Goal: Information Seeking & Learning: Find specific fact

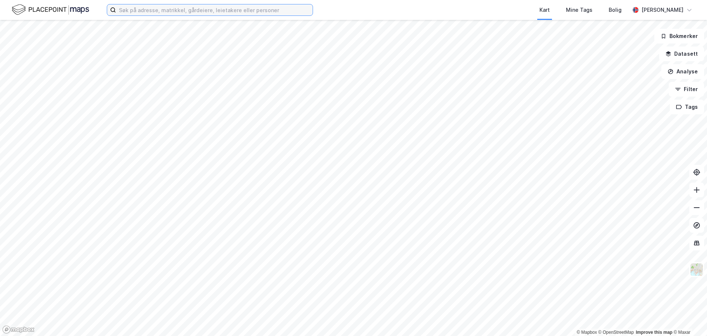
click at [196, 10] on input at bounding box center [214, 9] width 197 height 11
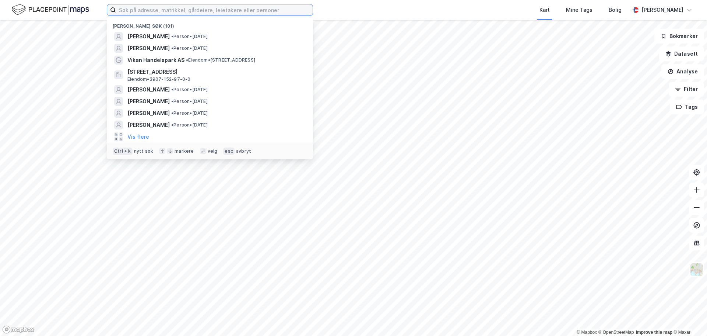
paste input "[PERSON_NAME]"
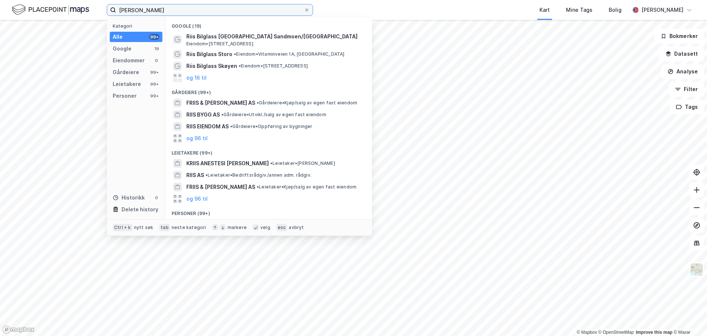
scroll to position [46, 0]
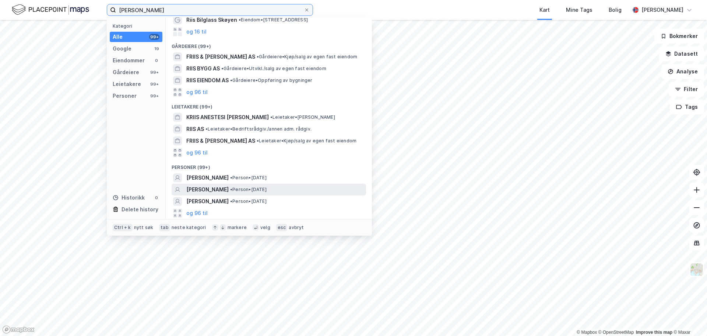
type input "[PERSON_NAME]"
click at [249, 187] on span "• Person • [DATE]" at bounding box center [248, 189] width 36 height 6
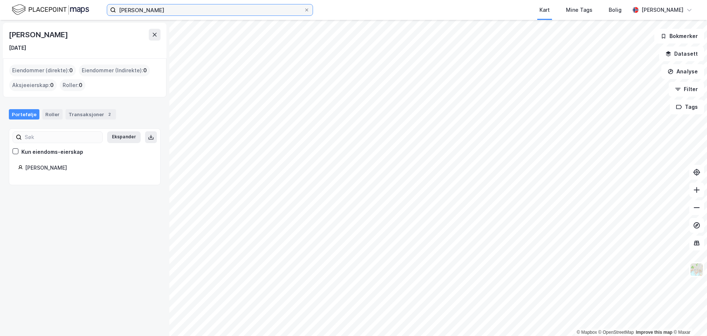
click at [174, 5] on input "[PERSON_NAME]" at bounding box center [210, 9] width 188 height 11
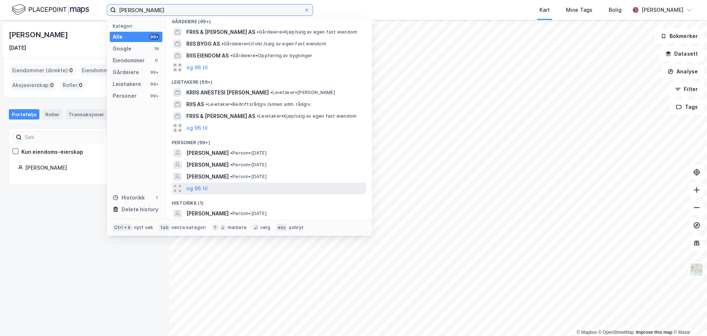
scroll to position [71, 0]
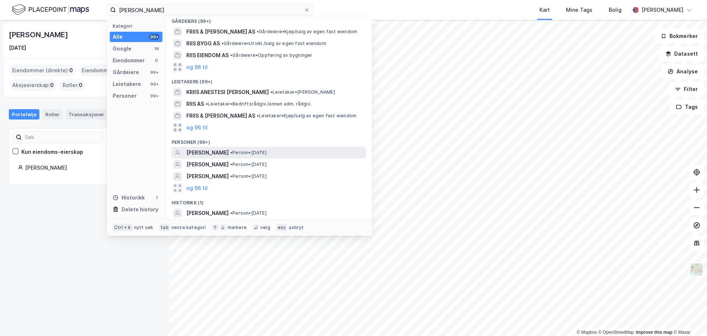
click at [230, 152] on span "• Person • [DATE]" at bounding box center [248, 153] width 36 height 6
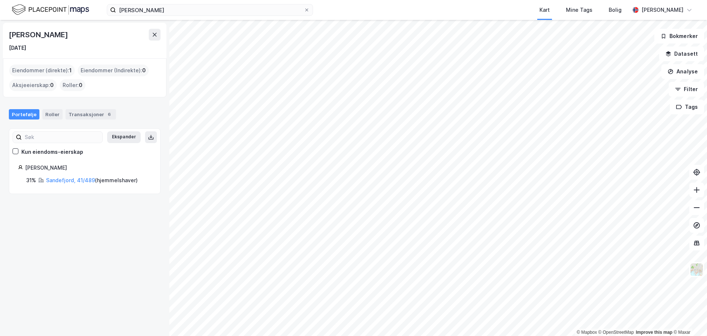
click at [190, 18] on div "[PERSON_NAME] Kart Mine Tags Bolig [PERSON_NAME]" at bounding box center [353, 10] width 707 height 20
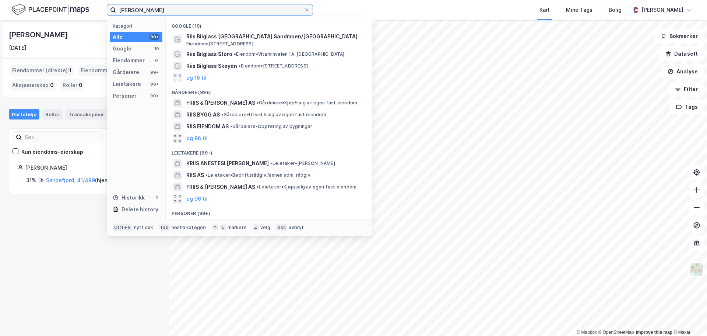
click at [206, 9] on input "[PERSON_NAME]" at bounding box center [210, 9] width 188 height 11
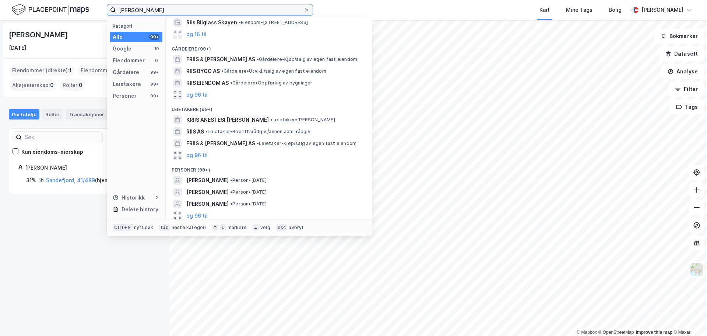
scroll to position [83, 0]
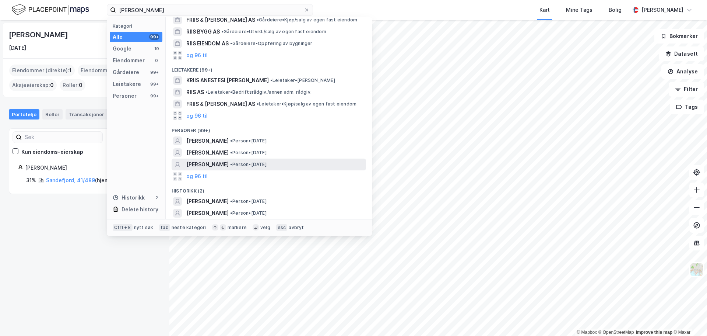
click at [252, 163] on span "• Person • [DATE]" at bounding box center [248, 164] width 36 height 6
